Goal: Information Seeking & Learning: Learn about a topic

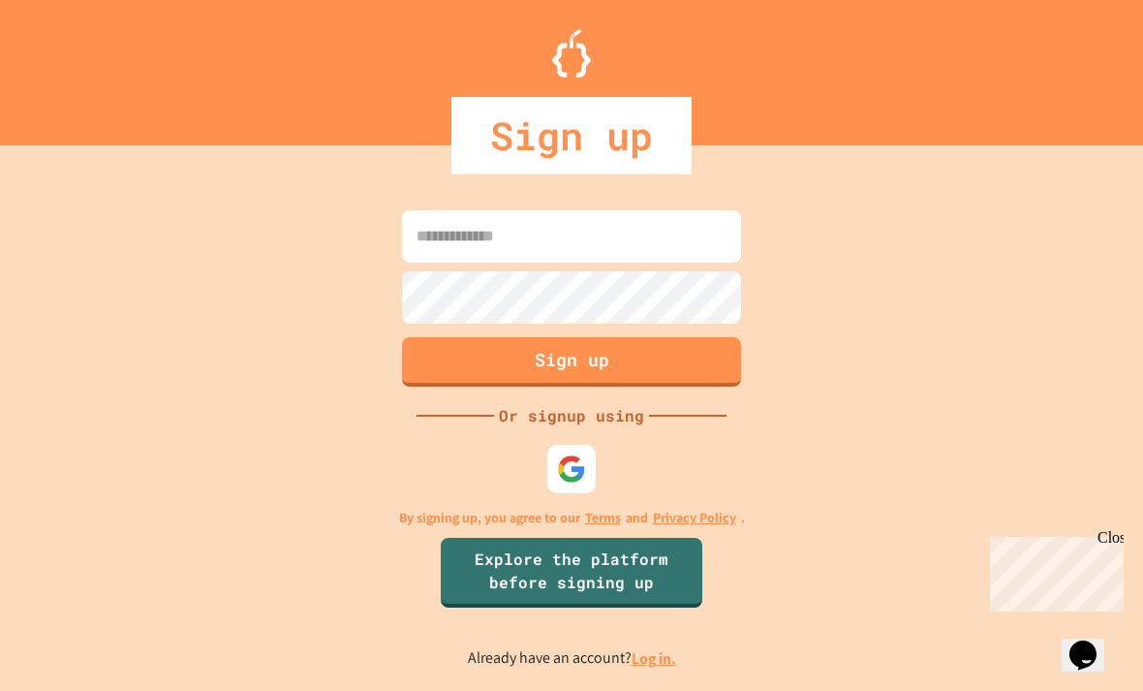
click at [703, 263] on input at bounding box center [571, 236] width 339 height 52
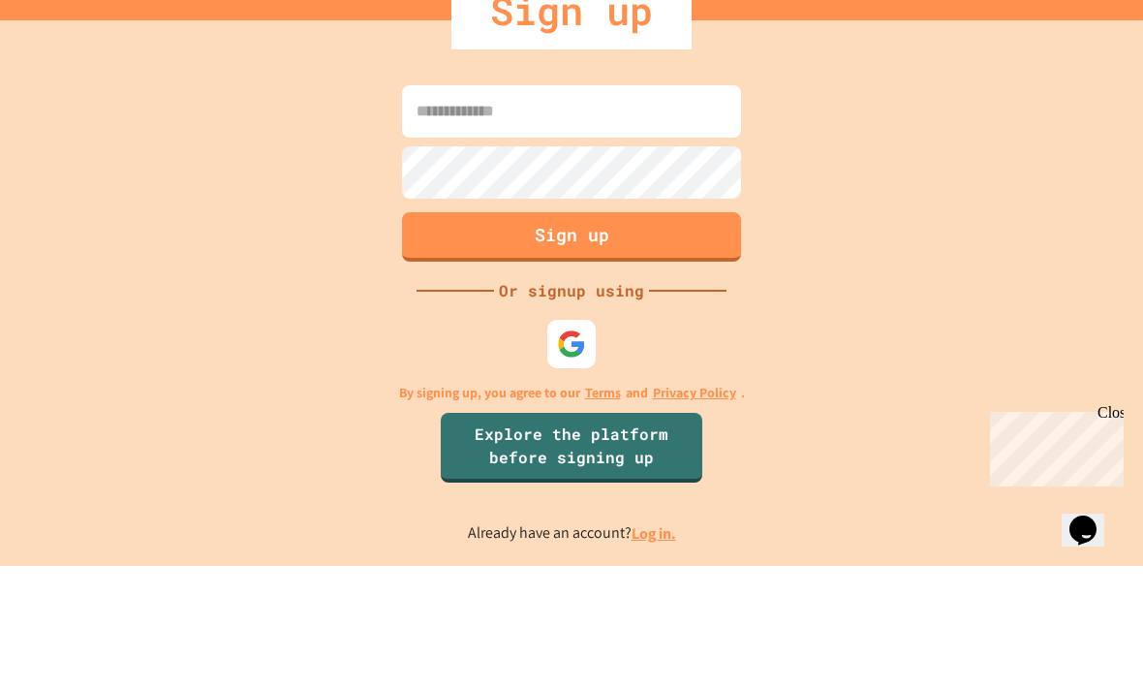
scroll to position [62, 0]
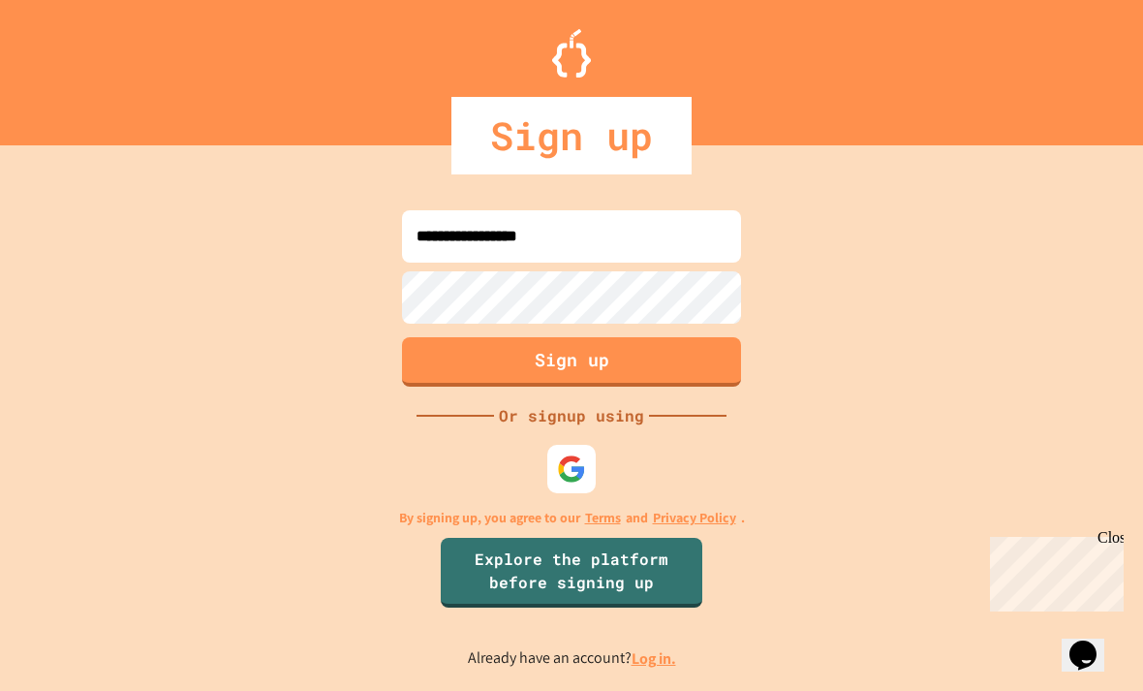
type input "**********"
click at [708, 339] on button "Sign up" at bounding box center [571, 361] width 339 height 49
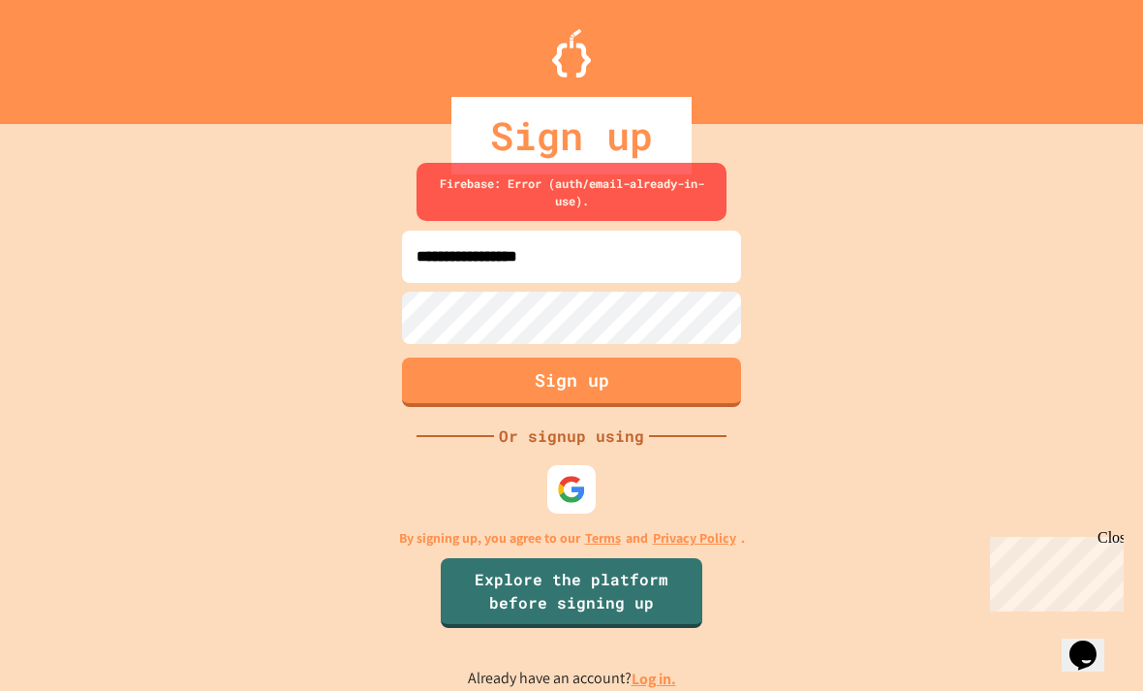
click at [660, 669] on link "Log in." at bounding box center [654, 678] width 45 height 20
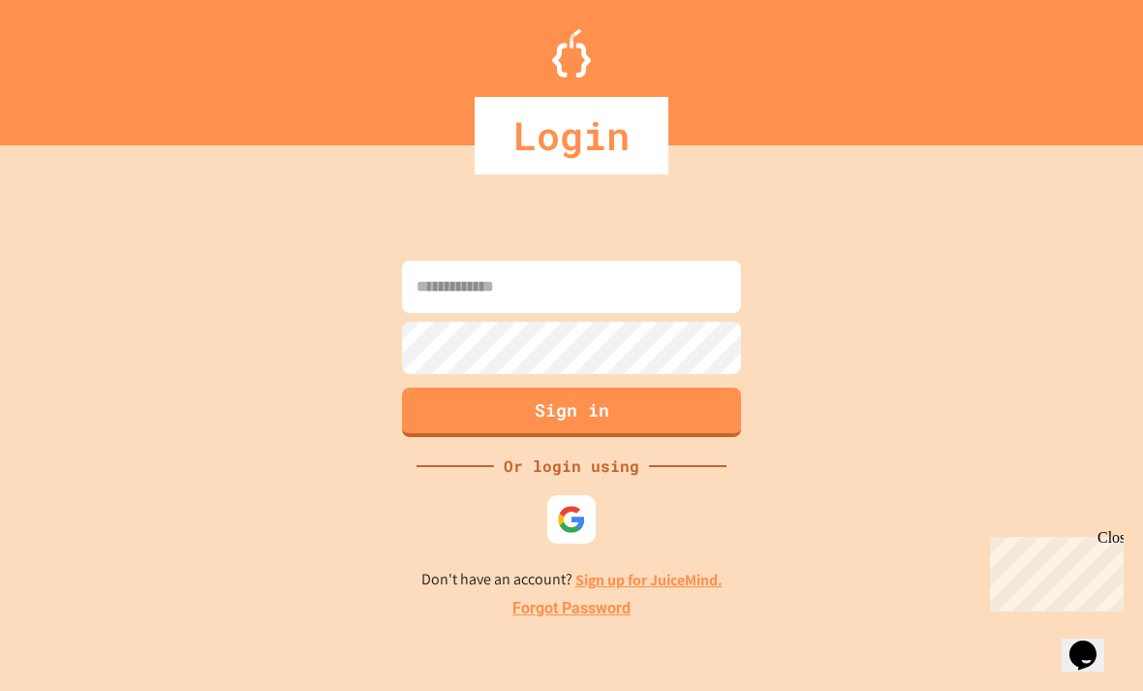
click at [707, 261] on input at bounding box center [571, 287] width 339 height 52
click at [698, 261] on input "**********" at bounding box center [571, 287] width 339 height 52
type input "**********"
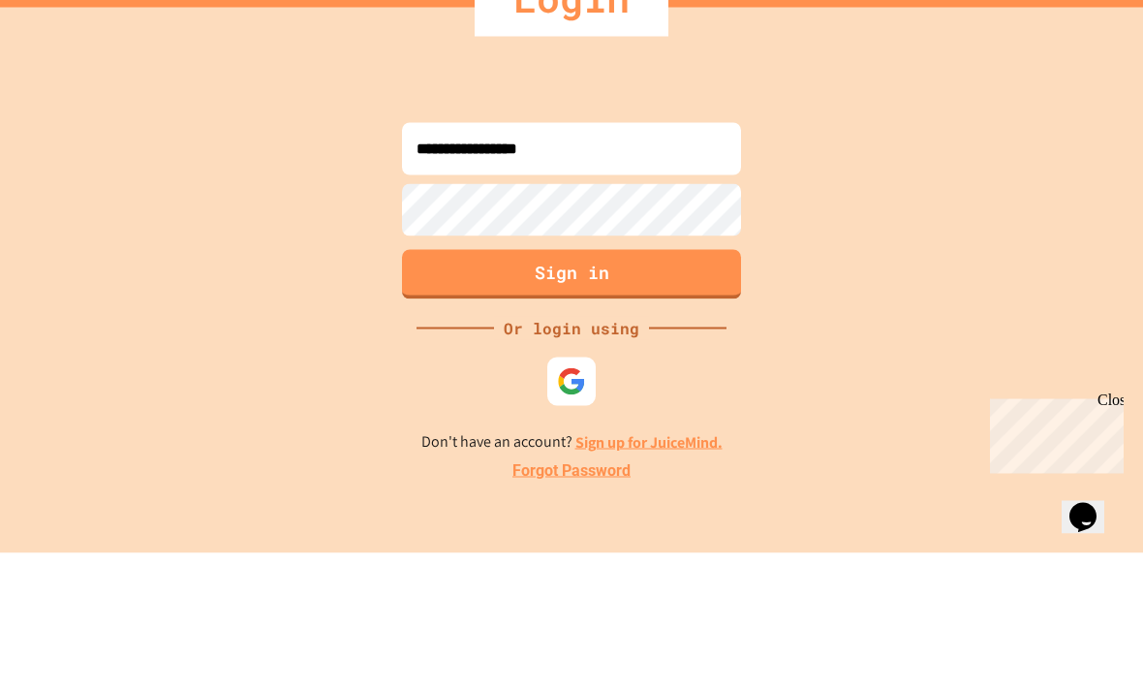
click at [677, 388] on button "Sign in" at bounding box center [571, 412] width 339 height 49
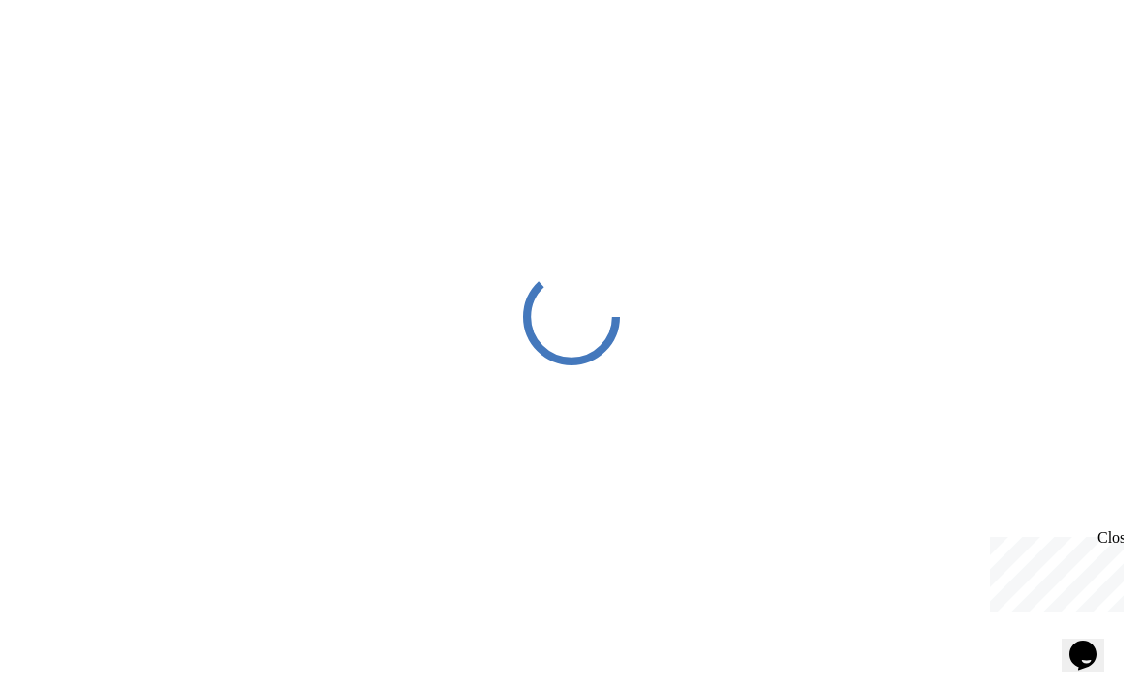
scroll to position [4, 0]
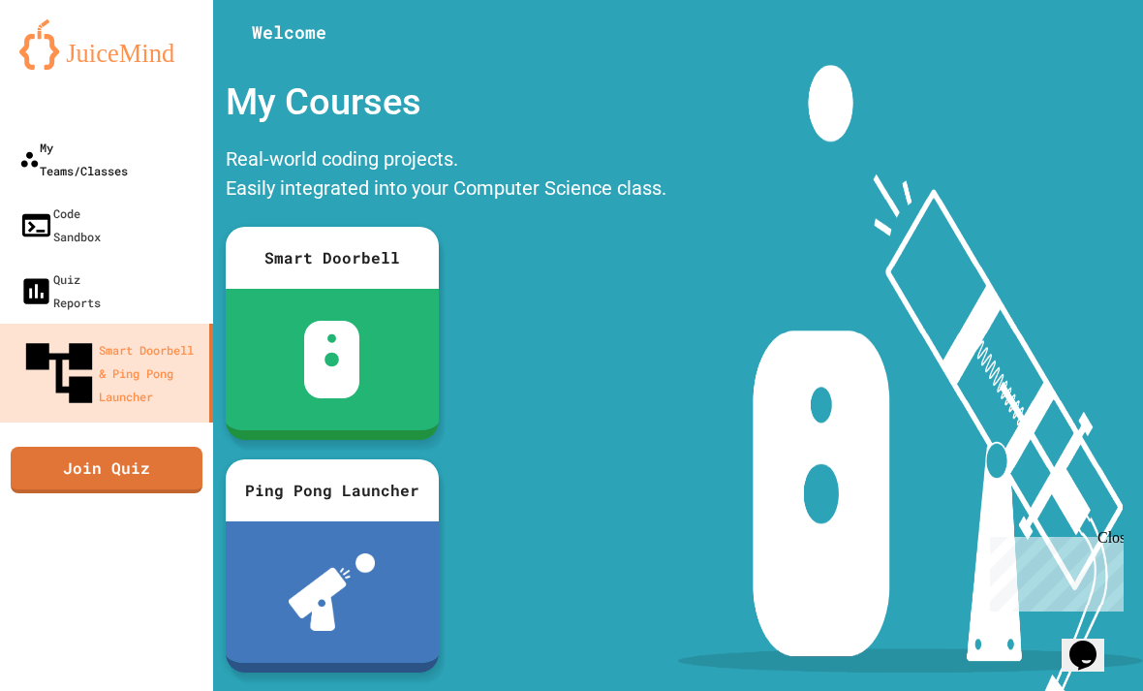
click at [57, 152] on div "My Teams/Classes" at bounding box center [73, 159] width 109 height 47
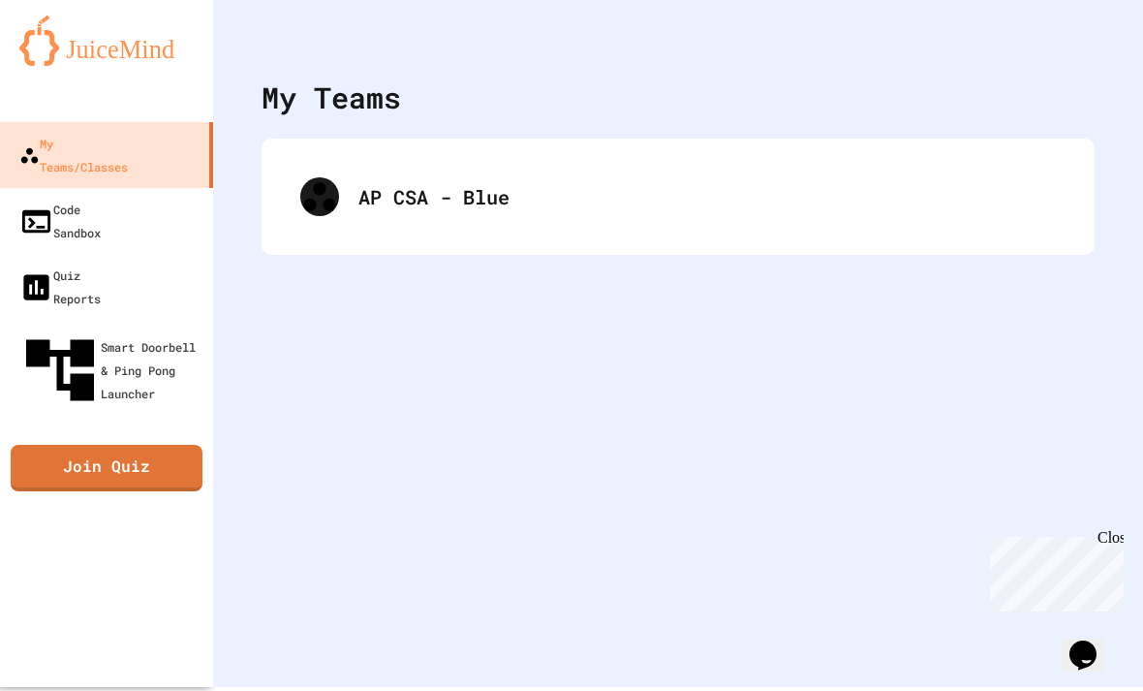
click at [57, 151] on div "My Teams/Classes" at bounding box center [73, 155] width 109 height 47
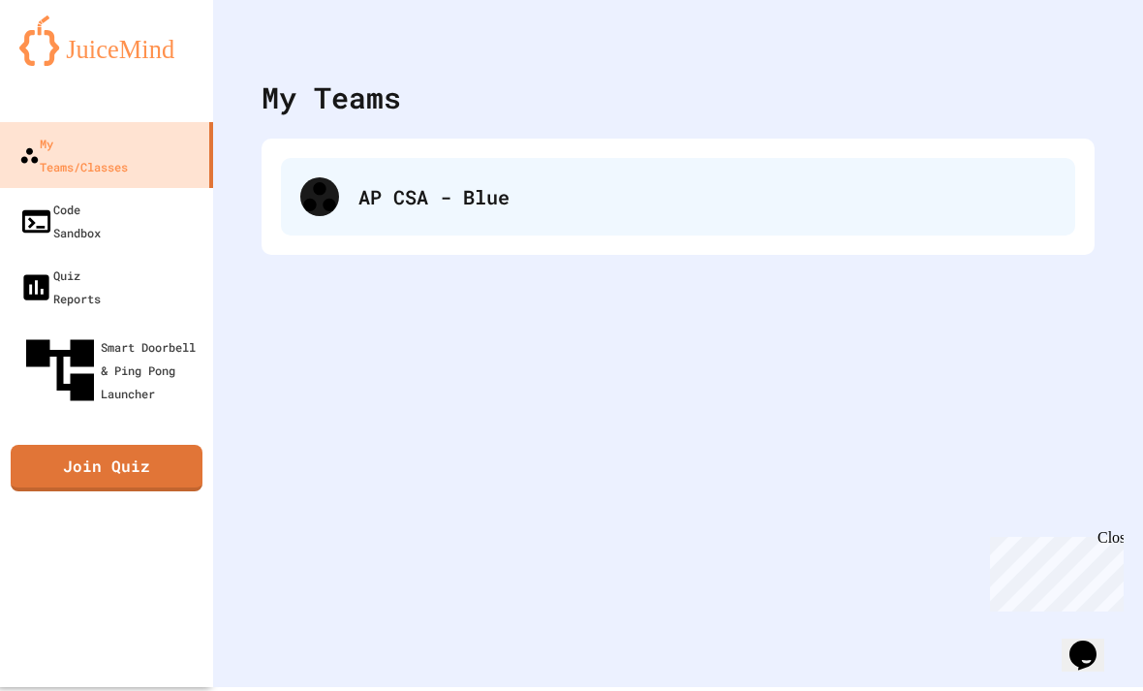
click at [327, 206] on icon at bounding box center [319, 196] width 39 height 39
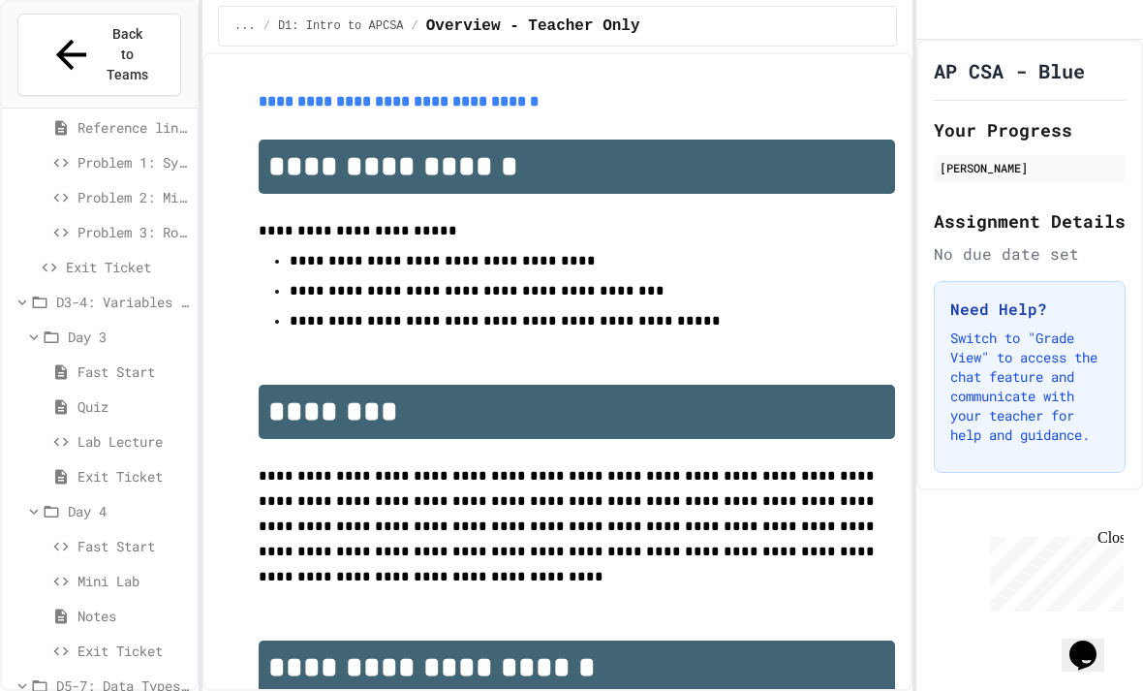
scroll to position [406, 0]
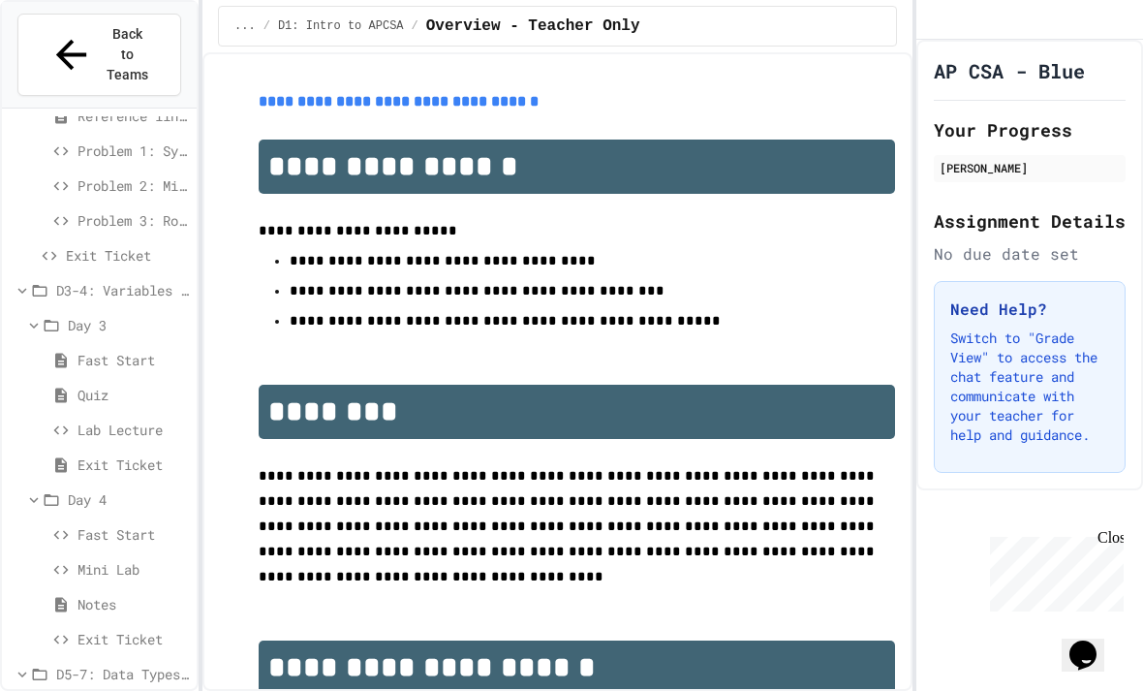
click at [90, 315] on span "Day 3" at bounding box center [128, 325] width 121 height 20
click at [97, 315] on span "Day 3" at bounding box center [128, 325] width 121 height 20
click at [86, 350] on span "Fast Start" at bounding box center [133, 360] width 111 height 20
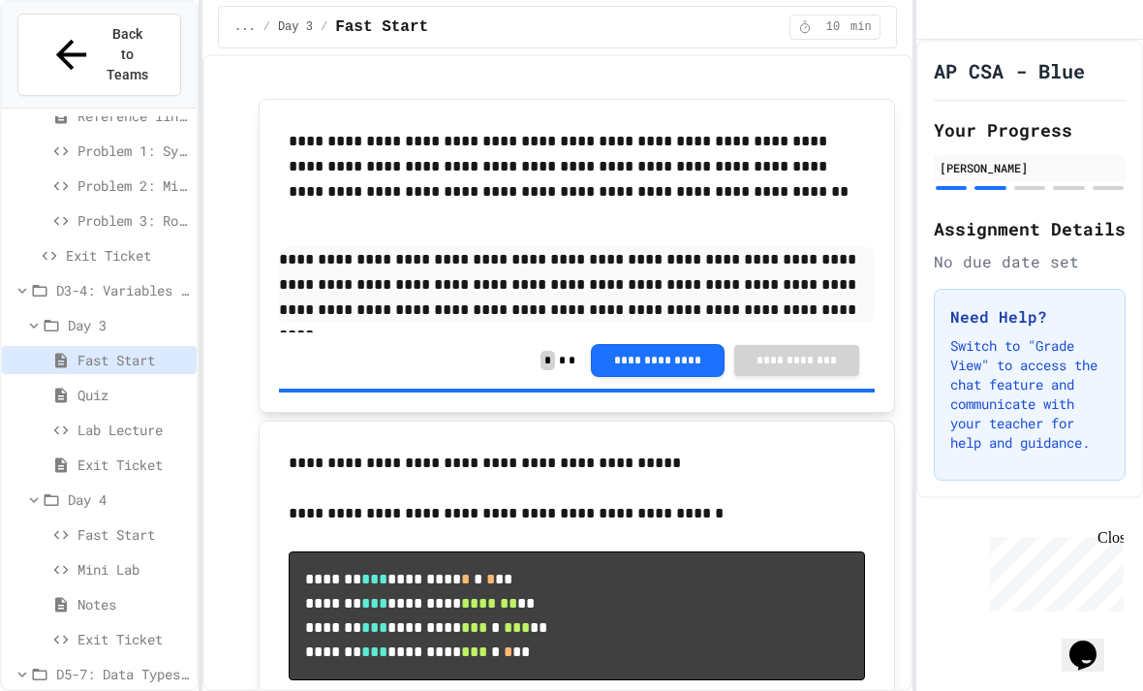
click at [114, 385] on span "Quiz" at bounding box center [133, 395] width 111 height 20
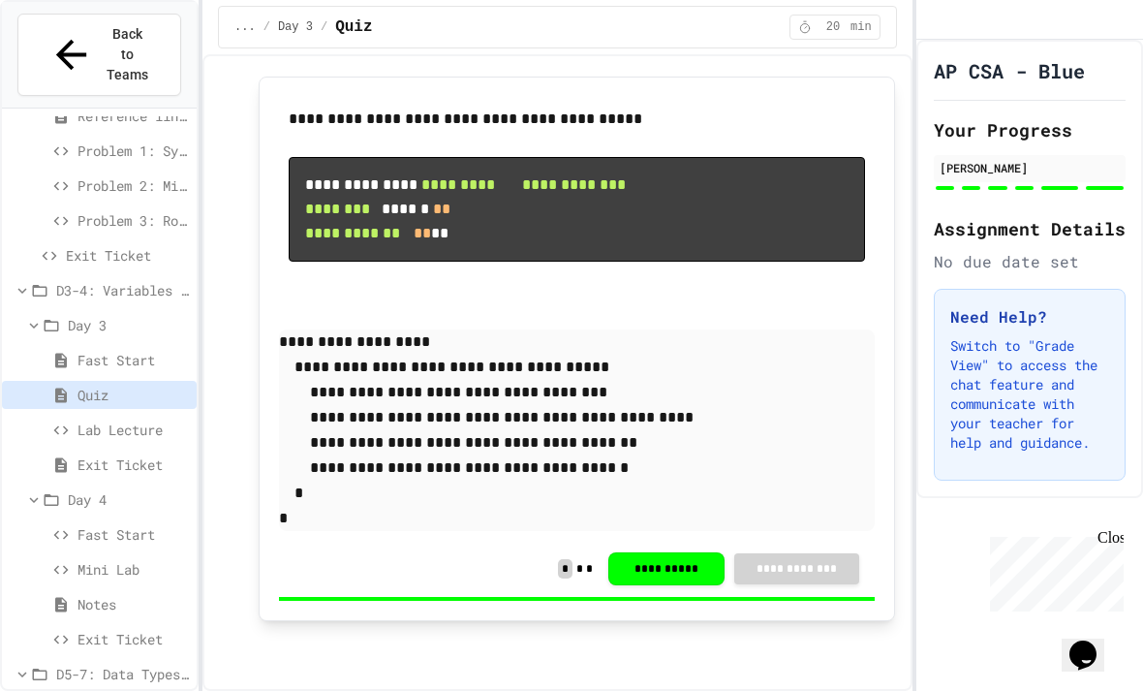
scroll to position [2752, 0]
click at [103, 419] on span "Lab Lecture" at bounding box center [133, 429] width 111 height 20
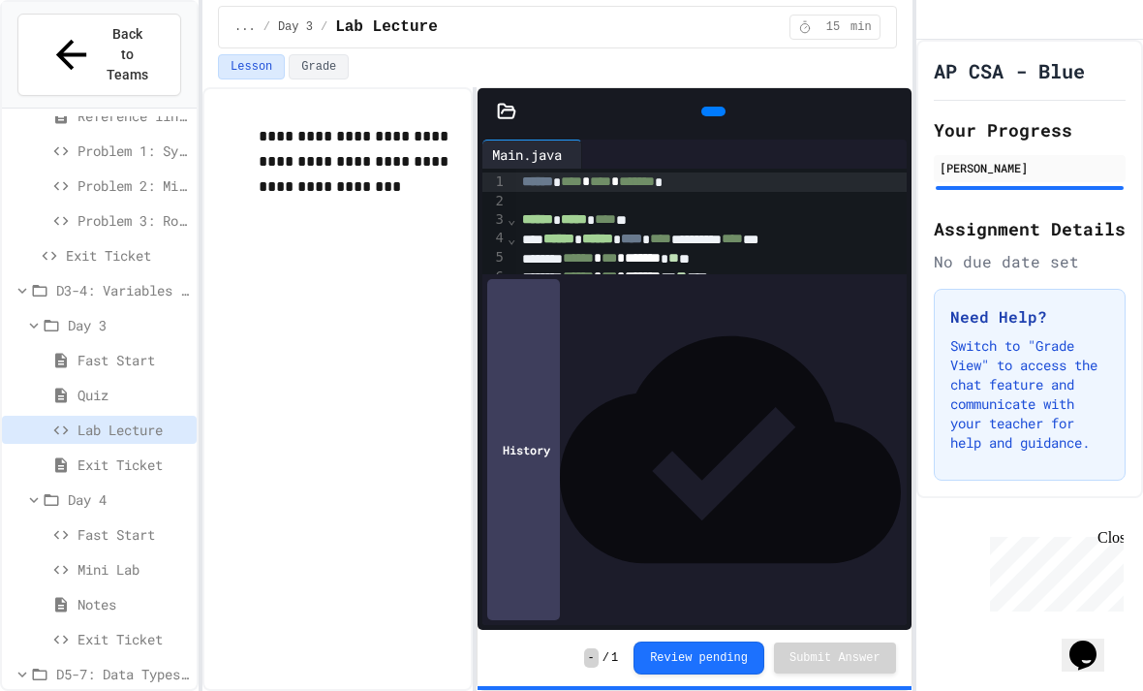
click at [819, 407] on div "**********" at bounding box center [724, 306] width 416 height 274
click at [106, 454] on span "Exit Ticket" at bounding box center [133, 464] width 111 height 20
